Goal: Use online tool/utility: Utilize a website feature to perform a specific function

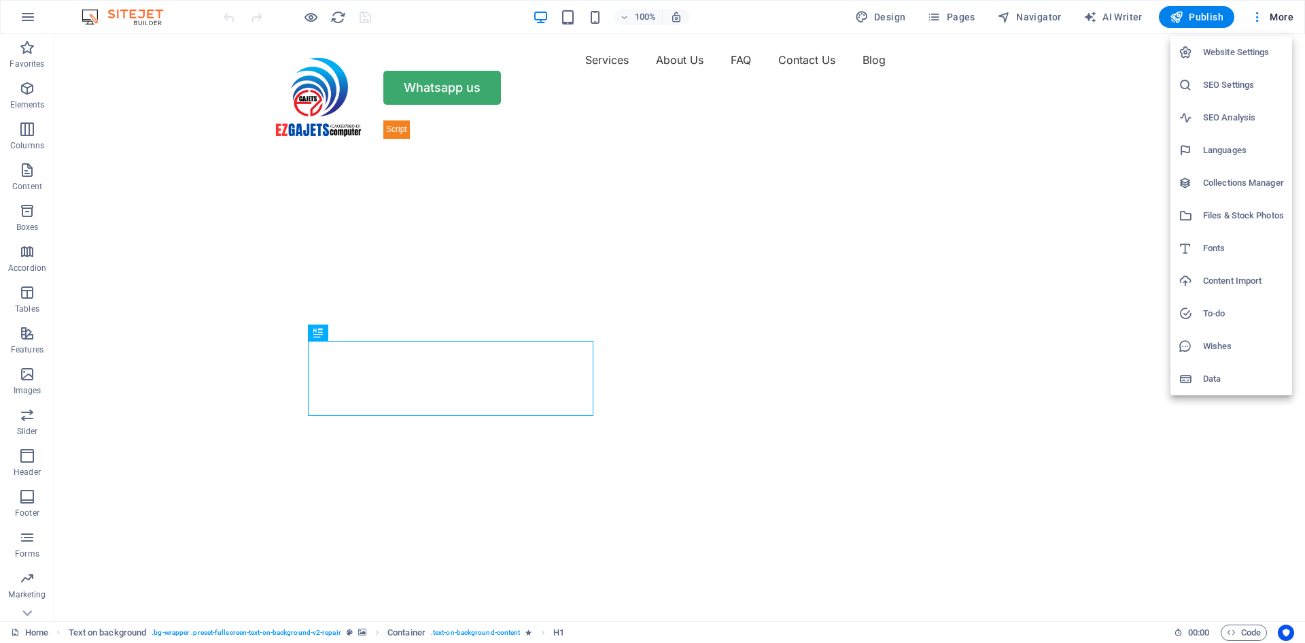
click at [1218, 114] on h6 "SEO Analysis" at bounding box center [1243, 117] width 81 height 16
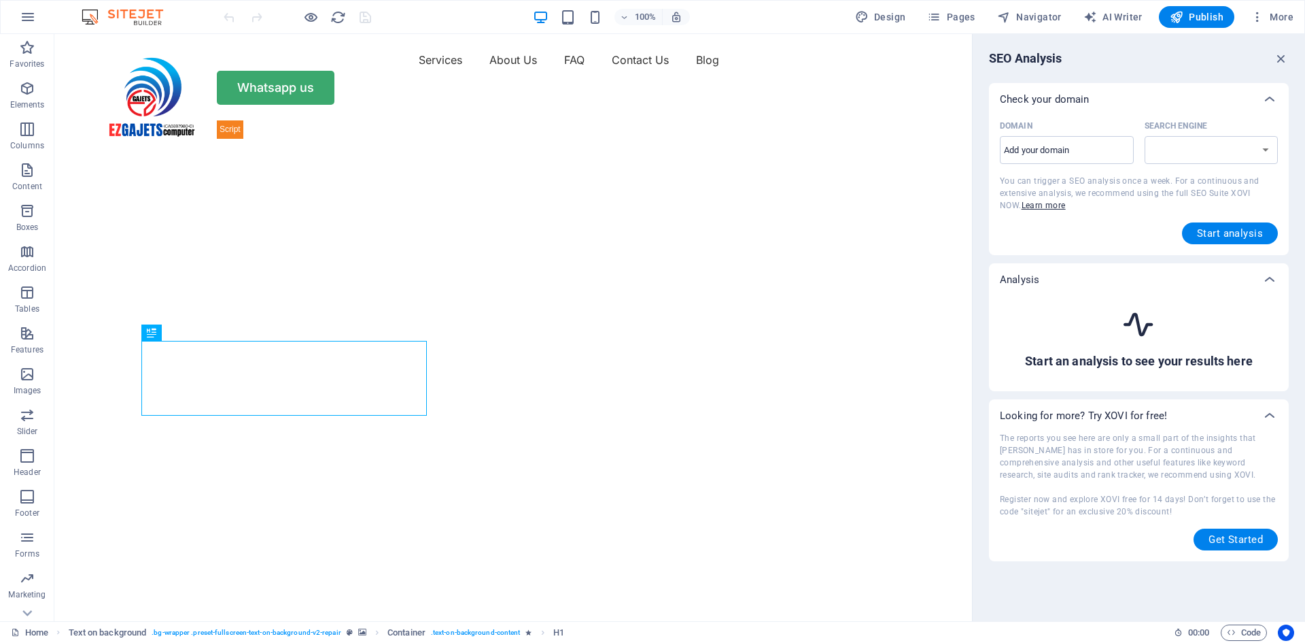
select select "[DOMAIN_NAME]"
click at [1109, 154] on input "Domain ​" at bounding box center [1067, 150] width 134 height 22
click at [1235, 237] on span "Start analysis" at bounding box center [1230, 233] width 66 height 11
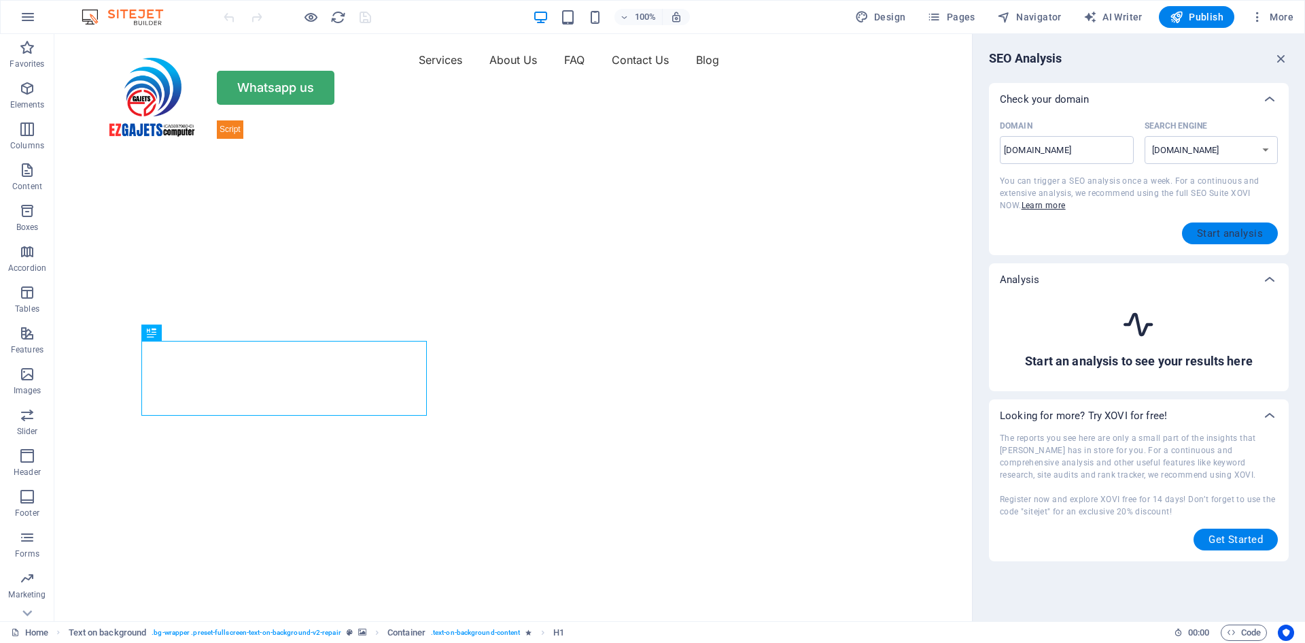
click at [1234, 231] on span "Start analysis" at bounding box center [1230, 233] width 66 height 11
click at [1022, 209] on link "Learn more" at bounding box center [1044, 206] width 44 height 10
click at [0, 0] on icon at bounding box center [0, 0] width 0 height 0
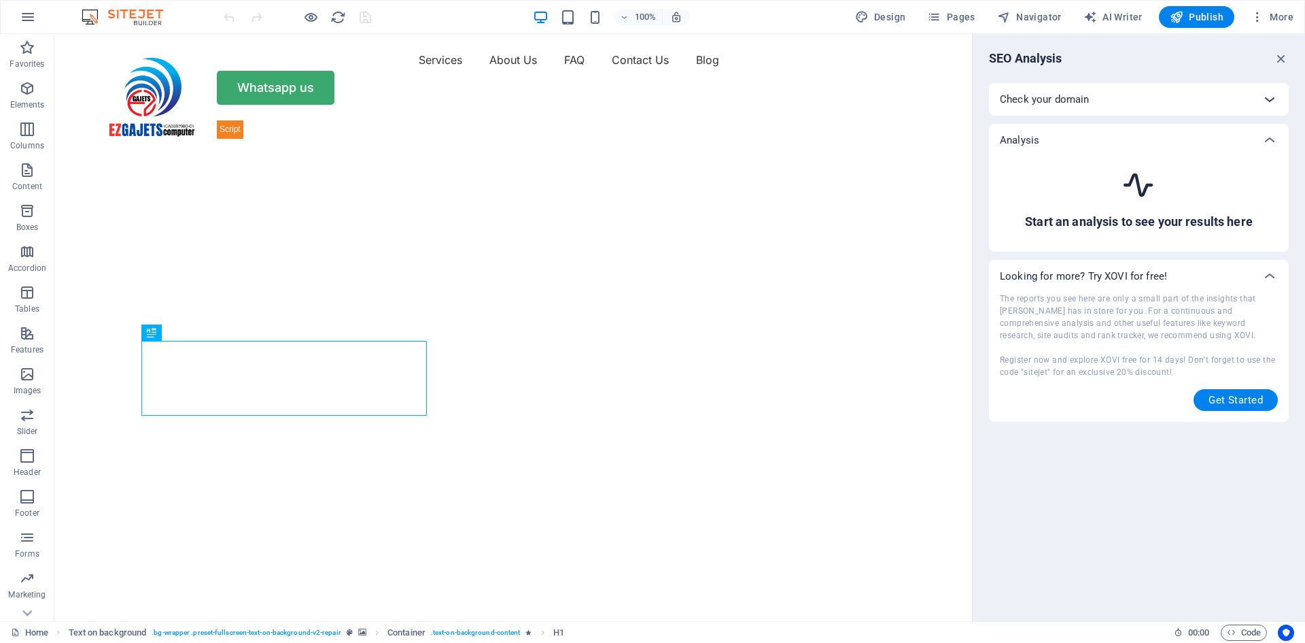
click at [0, 0] on icon at bounding box center [0, 0] width 0 height 0
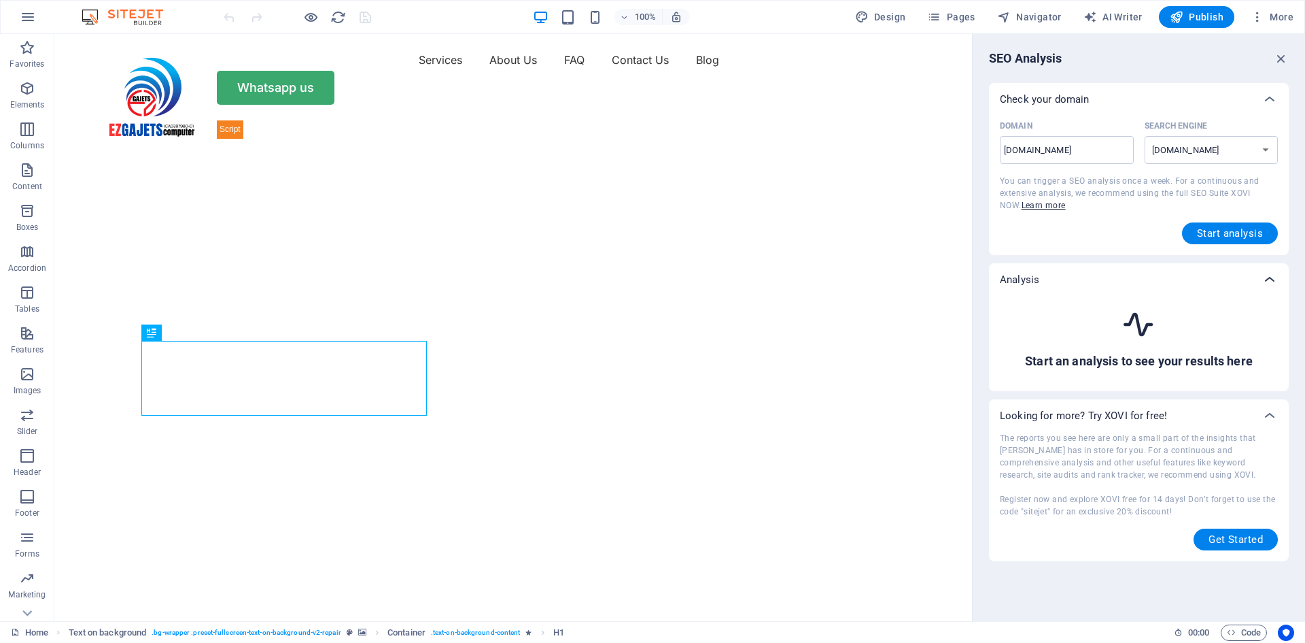
click at [1273, 275] on icon at bounding box center [1270, 279] width 16 height 16
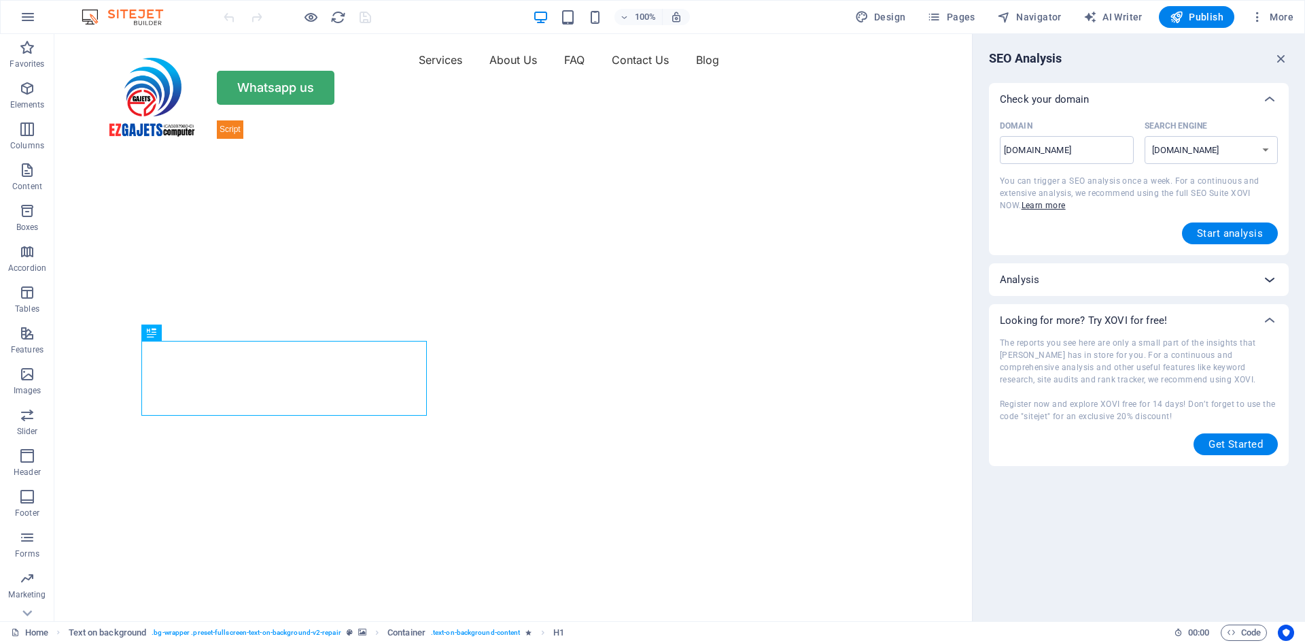
click at [1273, 275] on icon at bounding box center [1270, 279] width 16 height 16
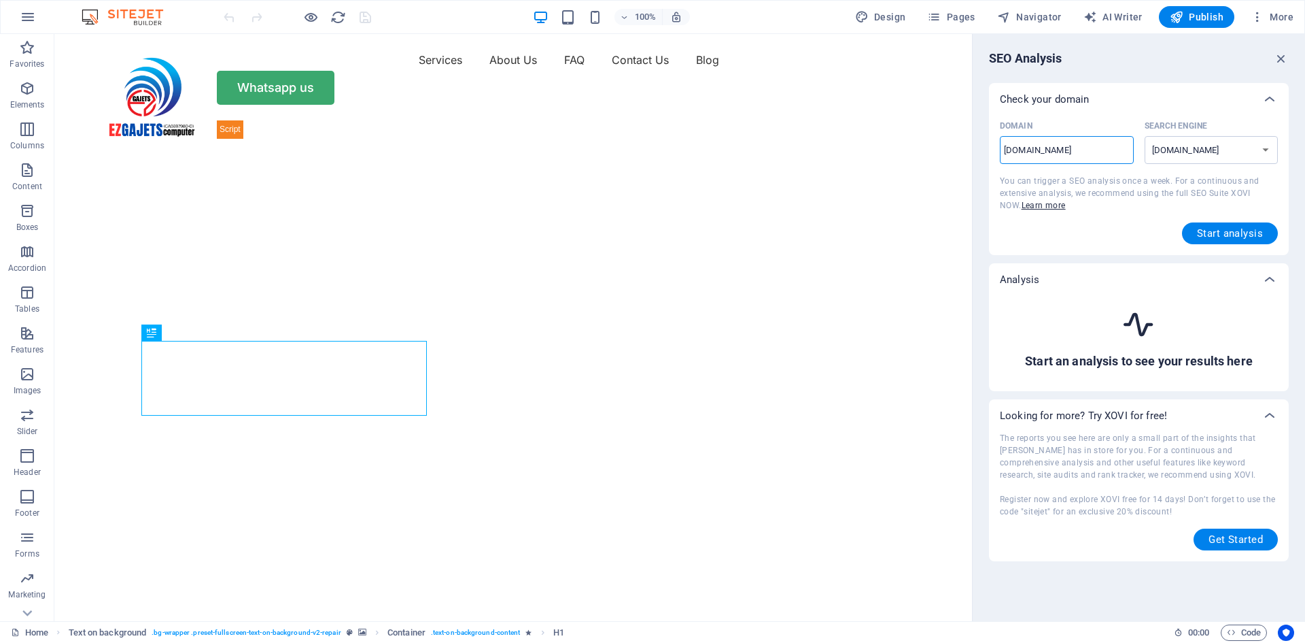
click at [1090, 148] on input "[DOMAIN_NAME]" at bounding box center [1067, 150] width 134 height 22
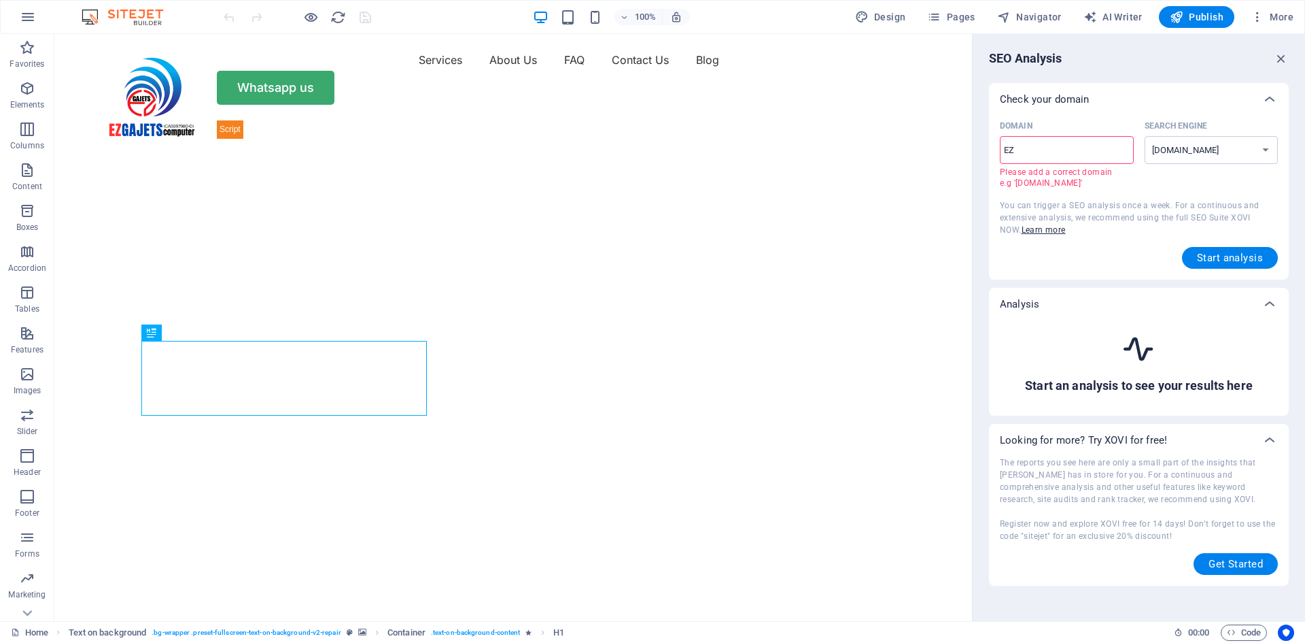
type input "E"
type input "W"
type input "[DOMAIN_NAME]"
select select "[DOMAIN_NAME]"
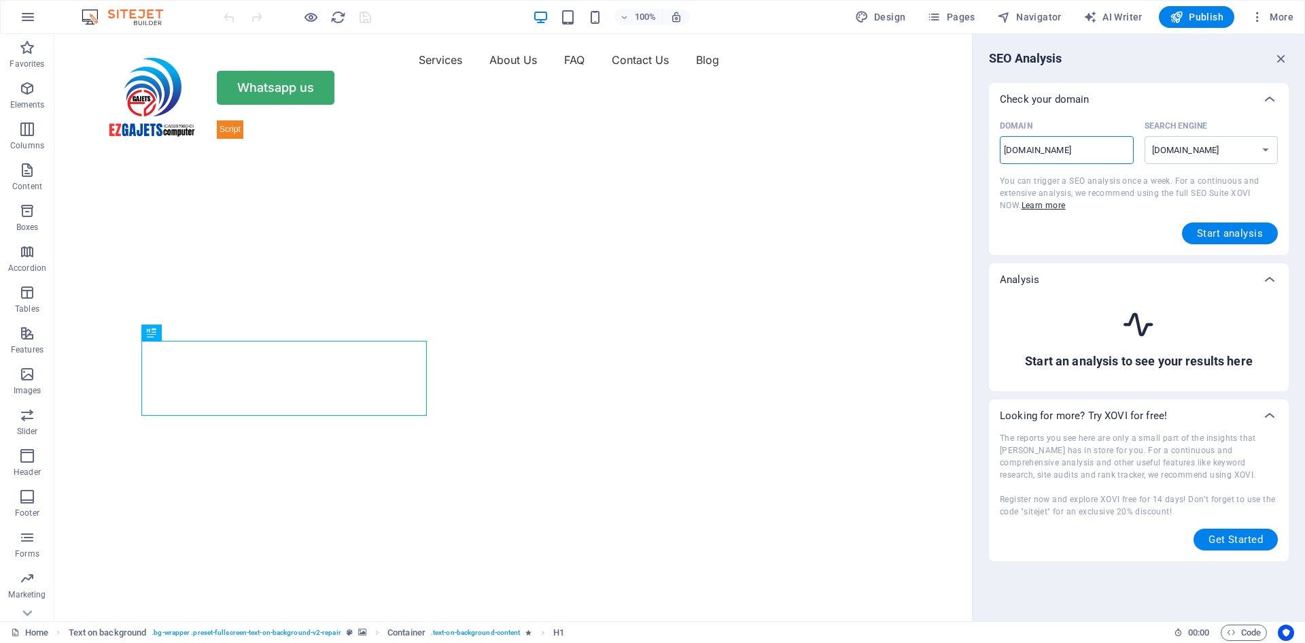
type input "www.ezgajets.inf"
select select "[DOMAIN_NAME]"
type input "[DOMAIN_NAME]"
click at [1220, 235] on span "Start analysis" at bounding box center [1230, 233] width 66 height 11
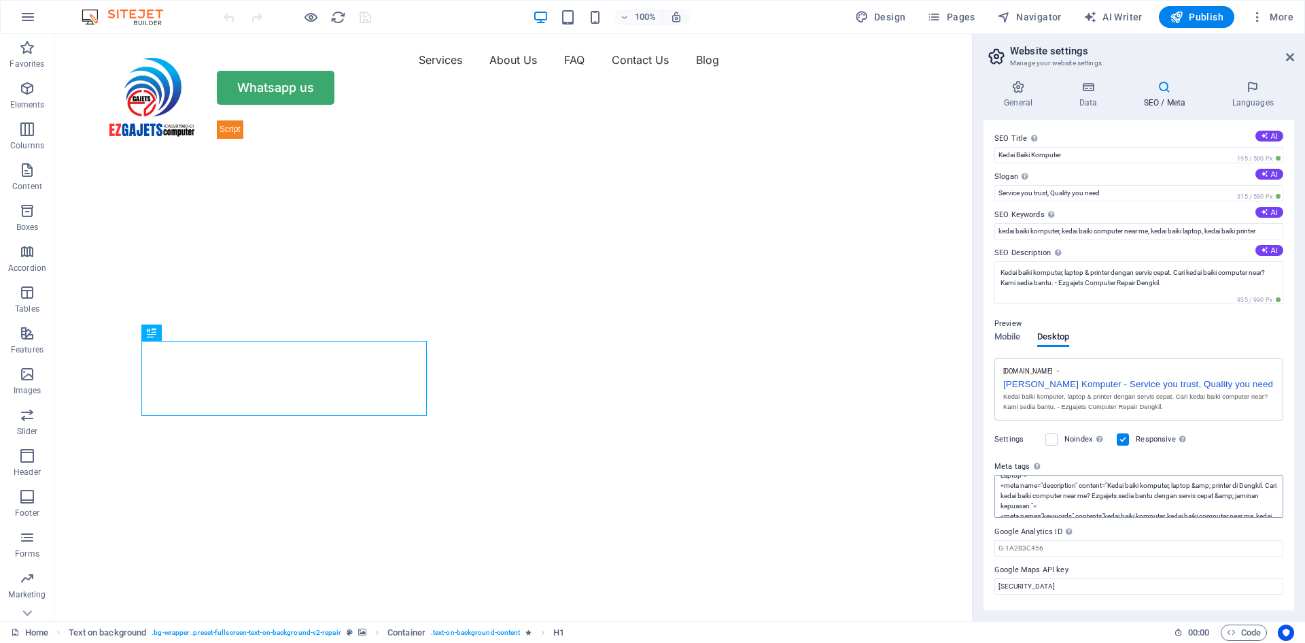
scroll to position [41, 0]
